Goal: Task Accomplishment & Management: Manage account settings

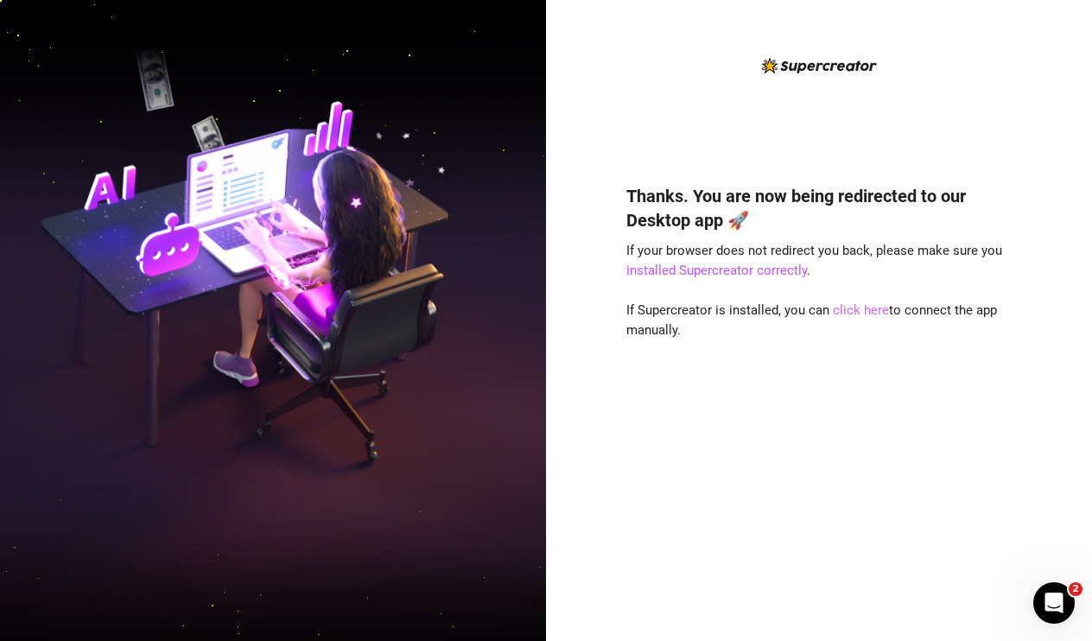
click at [843, 312] on link "click here" at bounding box center [861, 310] width 56 height 16
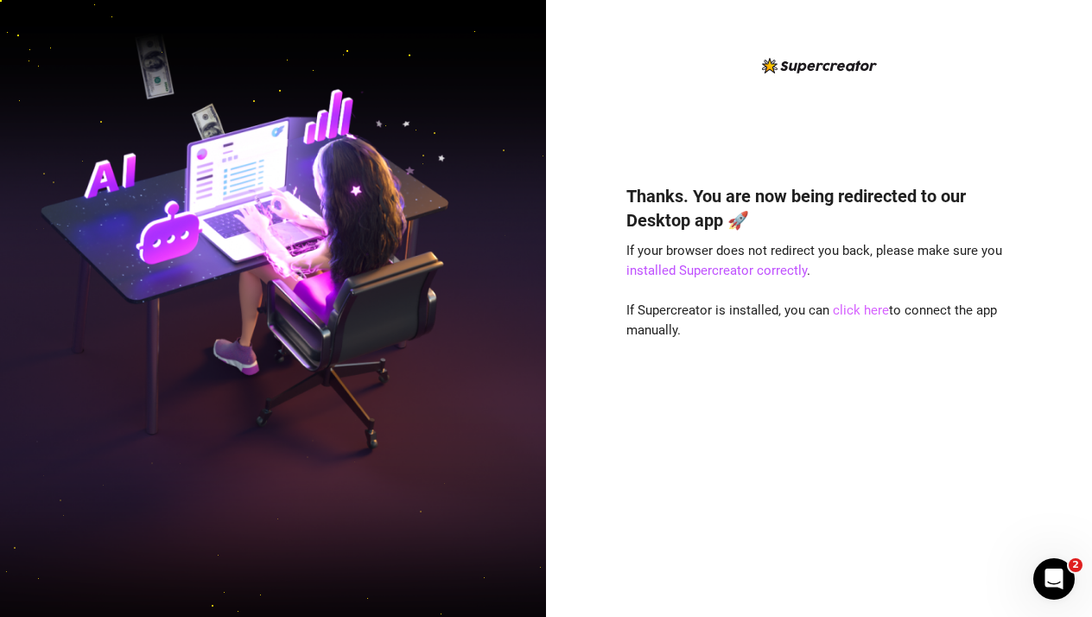
click at [852, 308] on link "click here" at bounding box center [861, 310] width 56 height 16
click at [849, 303] on link "click here" at bounding box center [861, 310] width 56 height 16
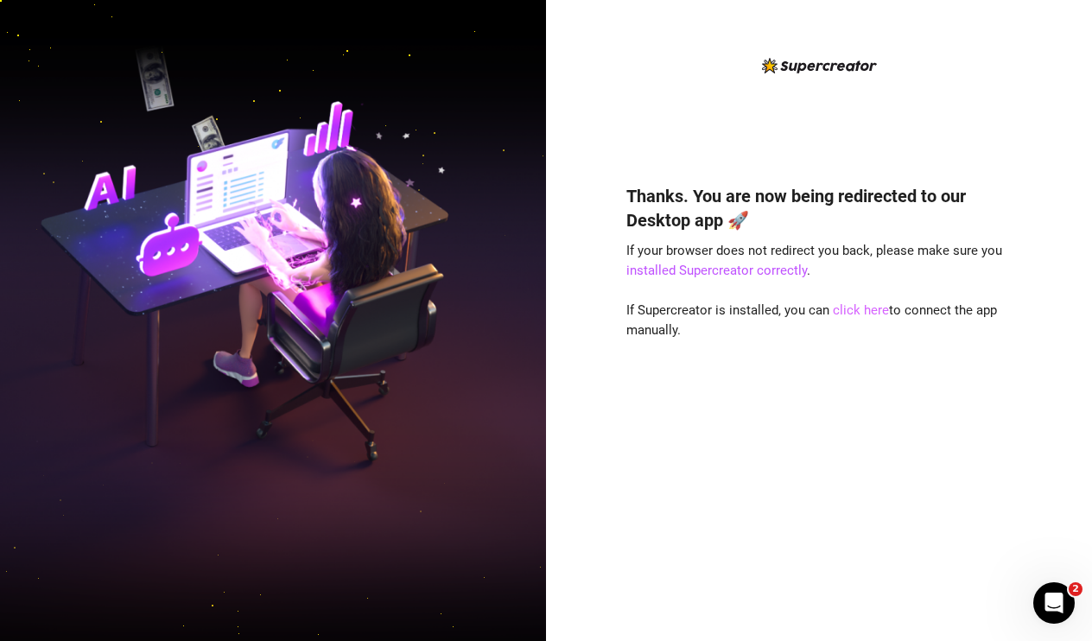
click at [854, 309] on link "click here" at bounding box center [861, 310] width 56 height 16
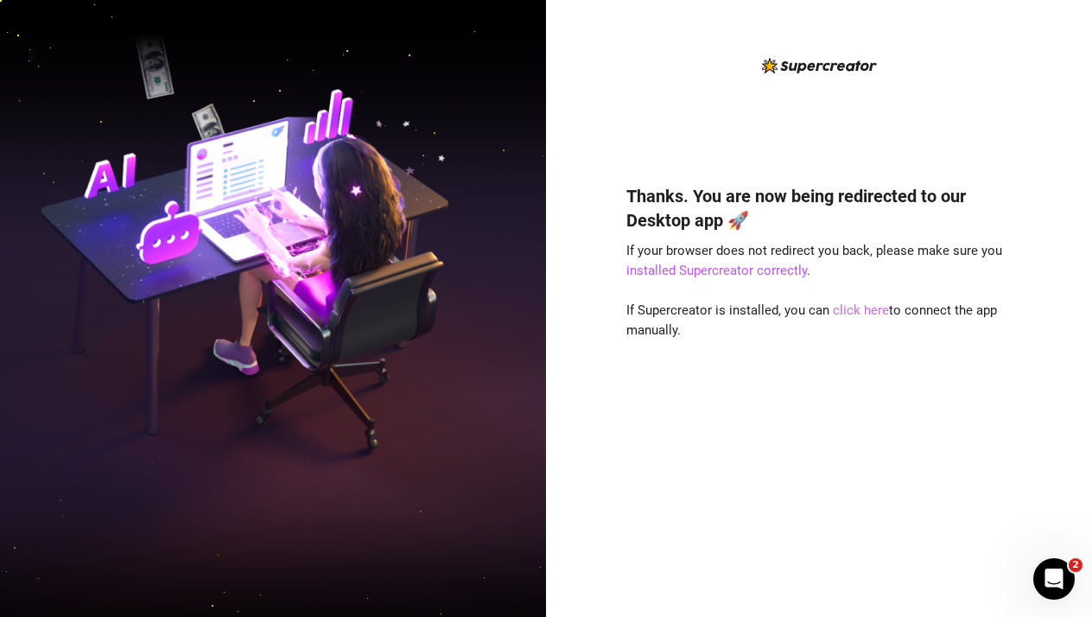
click at [858, 307] on link "click here" at bounding box center [861, 310] width 56 height 16
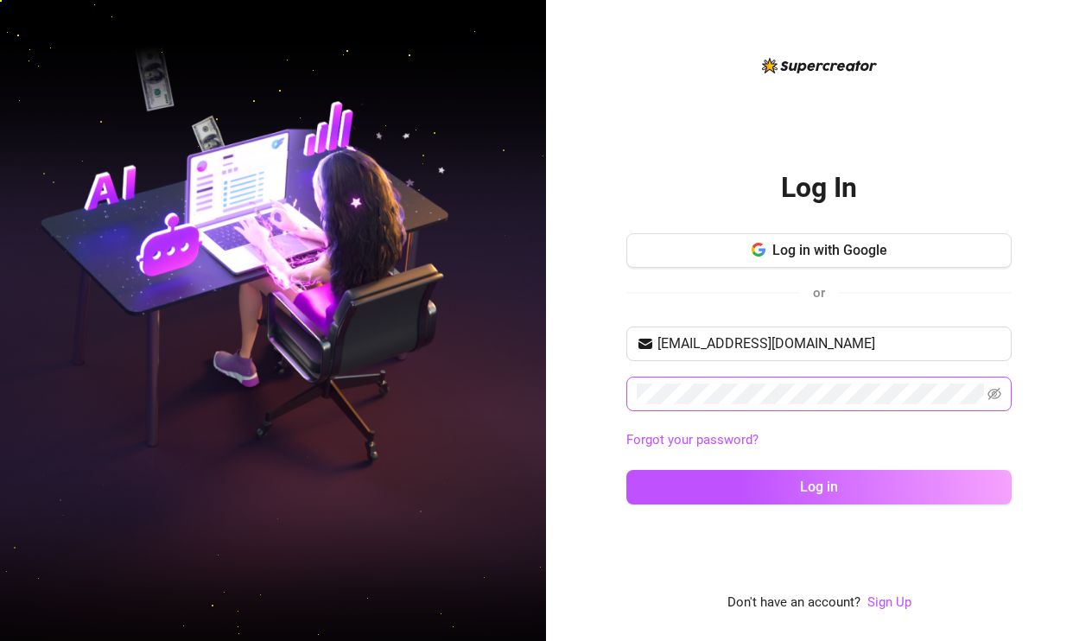
type input "[EMAIL_ADDRESS][DOMAIN_NAME]"
click at [997, 397] on icon "eye-invisible" at bounding box center [995, 394] width 14 height 14
click at [819, 486] on button "Log in" at bounding box center [818, 487] width 385 height 35
